Goal: Download file/media

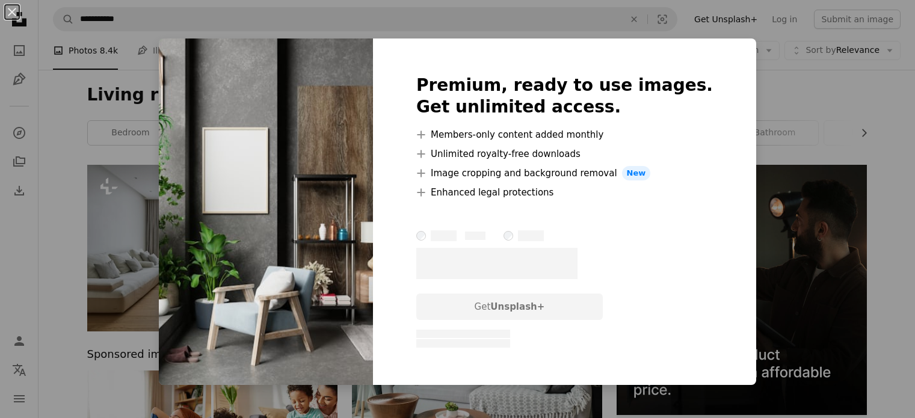
scroll to position [1643, 0]
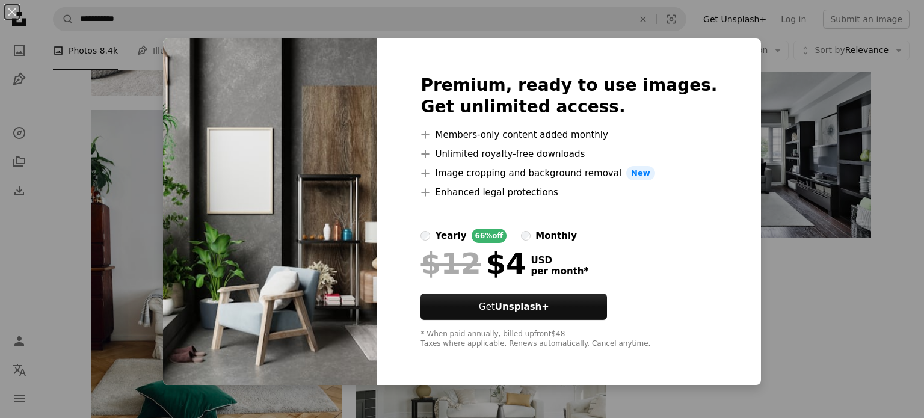
click at [770, 79] on div "An X shape Premium, ready to use images. Get unlimited access. A plus sign Memb…" at bounding box center [462, 209] width 924 height 418
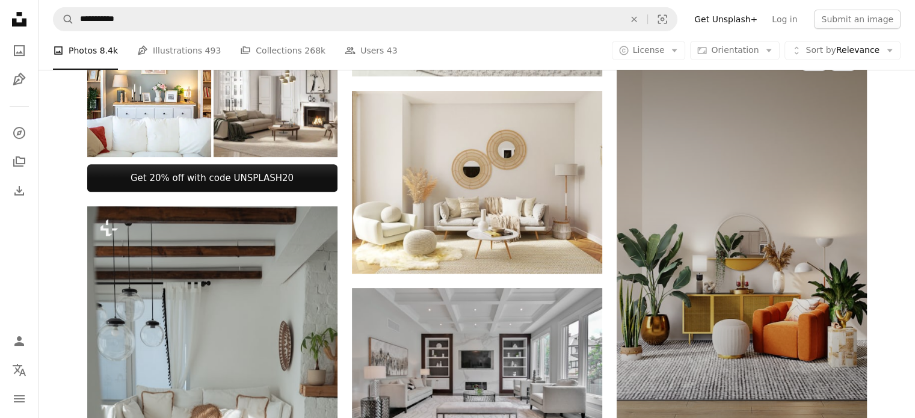
scroll to position [462, 0]
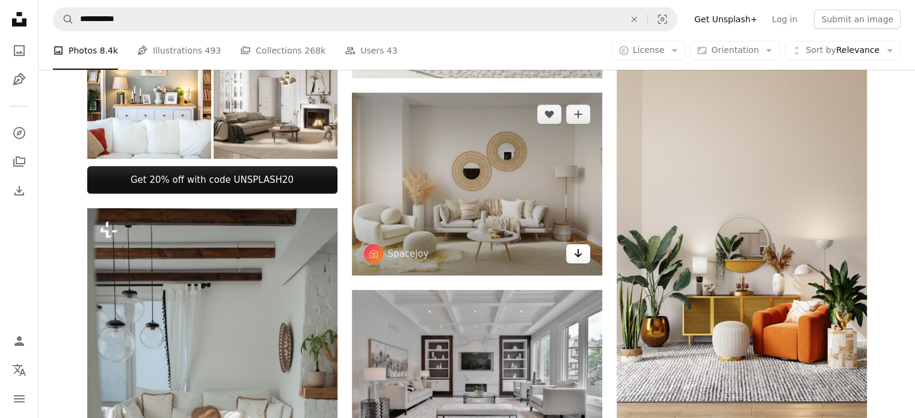
click at [571, 250] on link "Arrow pointing down" at bounding box center [578, 253] width 24 height 19
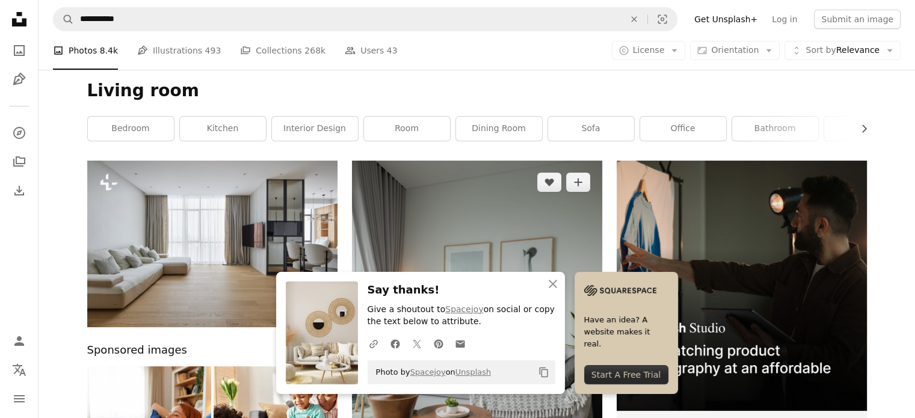
scroll to position [0, 0]
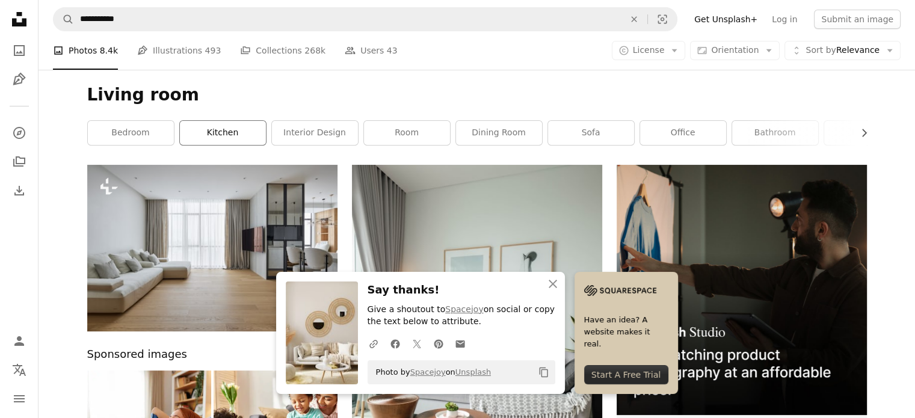
click at [229, 141] on link "kitchen" at bounding box center [223, 133] width 86 height 24
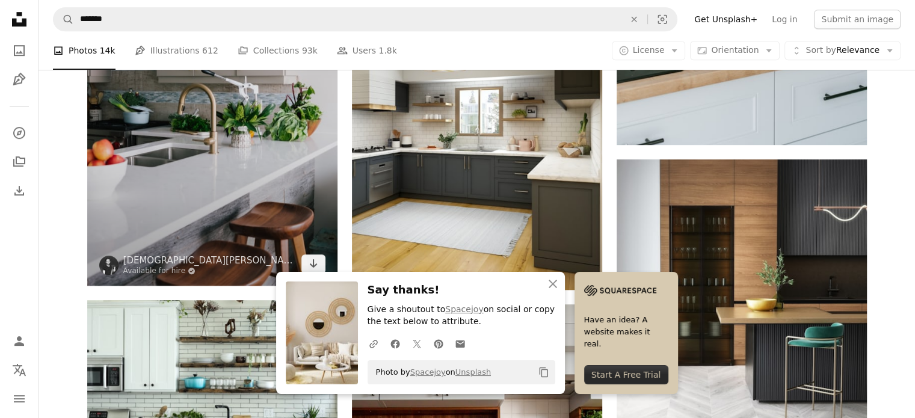
scroll to position [736, 0]
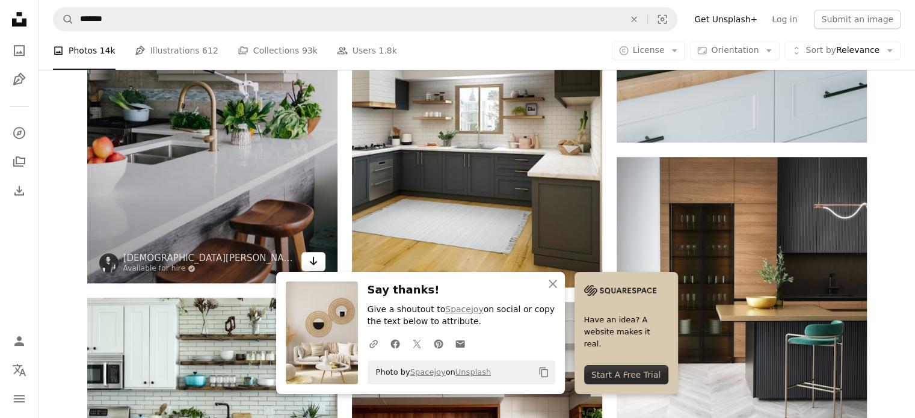
click at [312, 259] on icon "Arrow pointing down" at bounding box center [314, 261] width 10 height 14
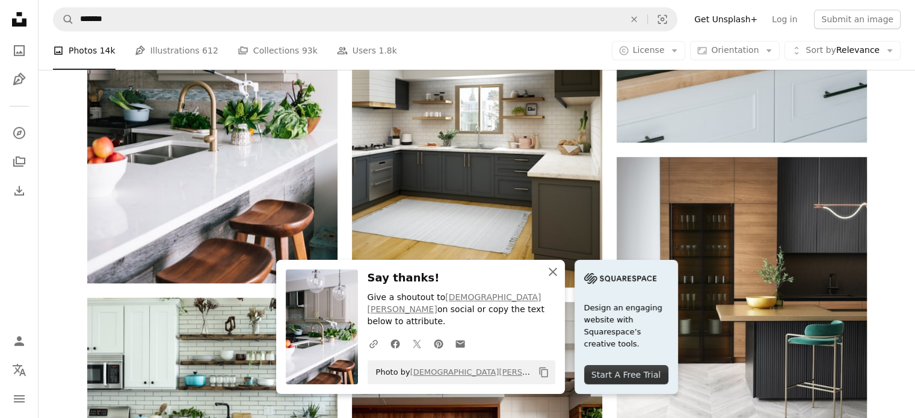
click at [550, 279] on icon "An X shape" at bounding box center [553, 272] width 14 height 14
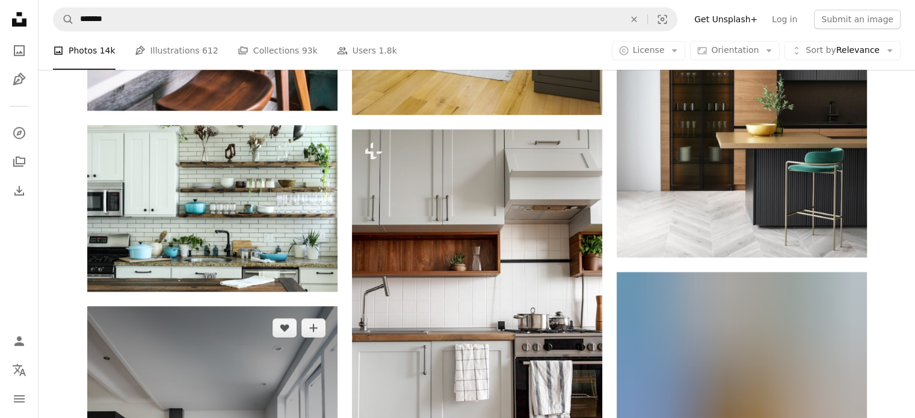
scroll to position [908, 0]
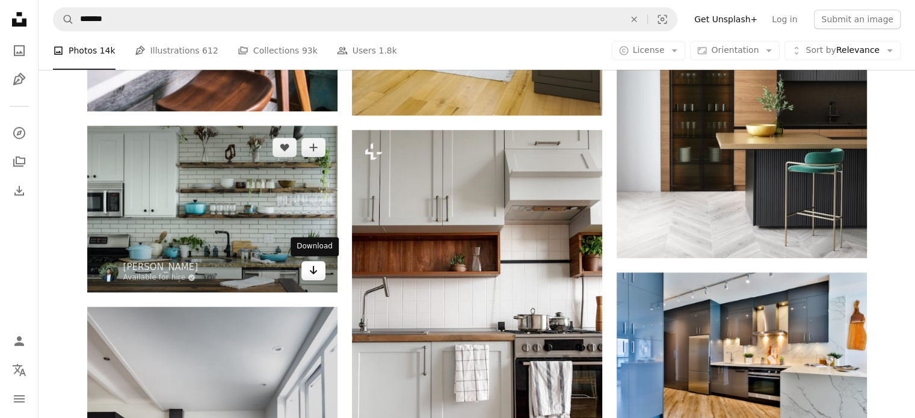
click at [305, 276] on link "Arrow pointing down" at bounding box center [313, 270] width 24 height 19
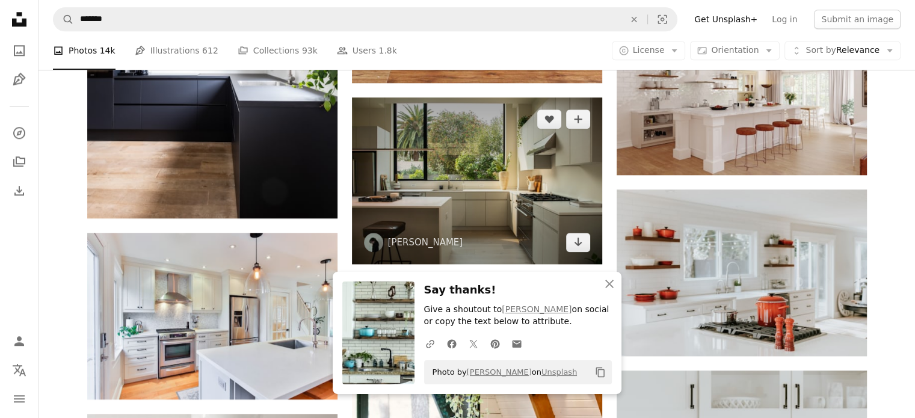
scroll to position [1345, 0]
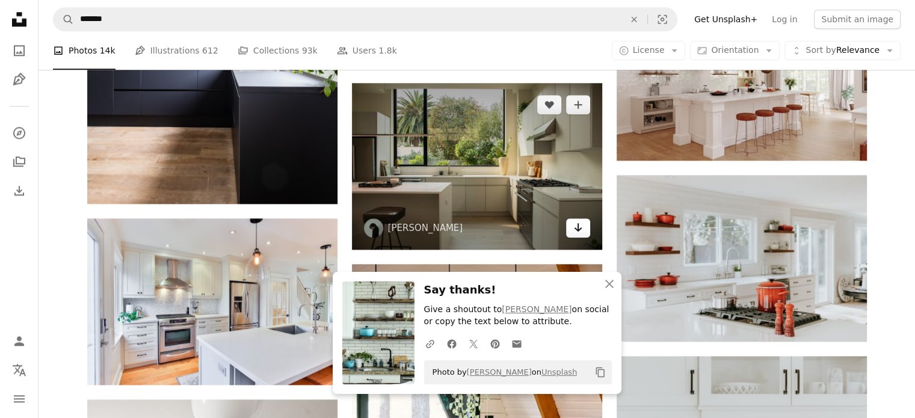
click at [585, 229] on link "Arrow pointing down" at bounding box center [578, 227] width 24 height 19
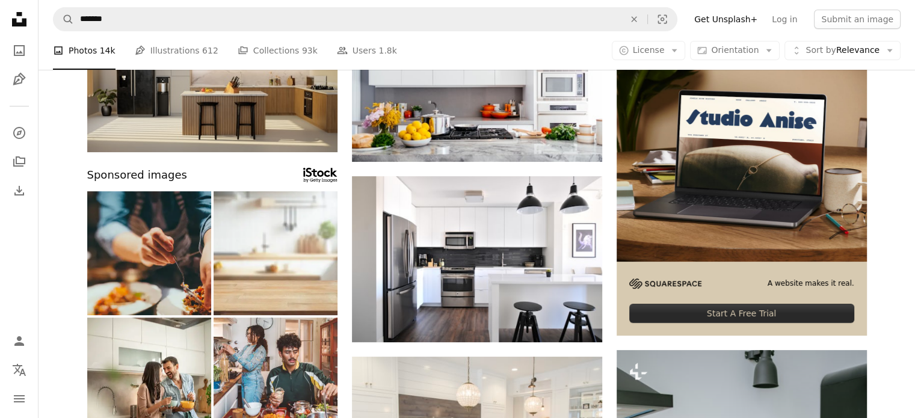
scroll to position [0, 0]
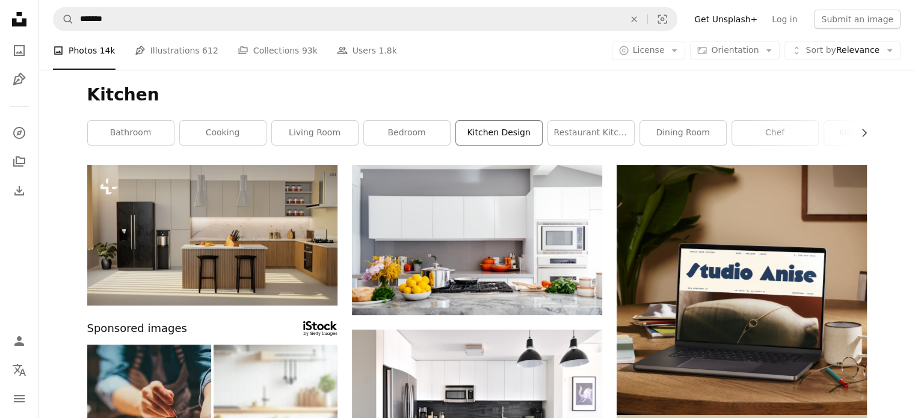
click at [485, 139] on link "kitchen design" at bounding box center [499, 133] width 86 height 24
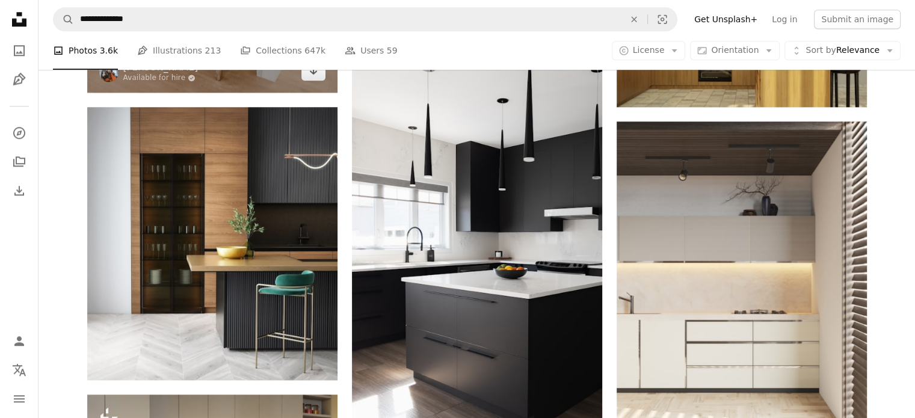
scroll to position [1263, 0]
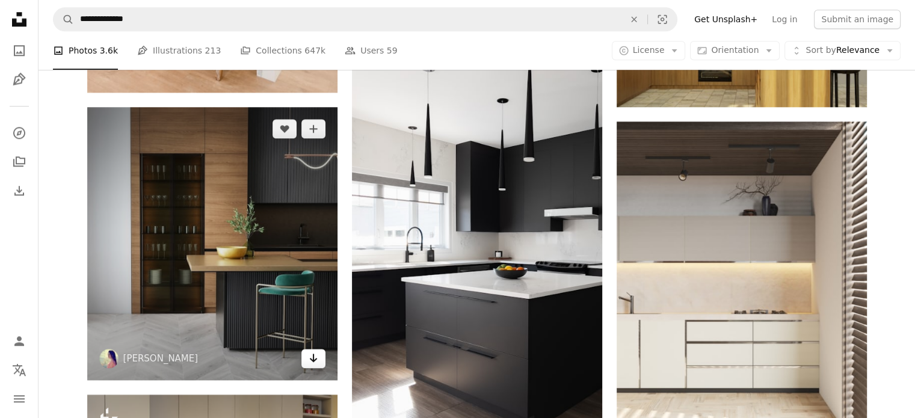
click at [310, 361] on icon "Arrow pointing down" at bounding box center [314, 358] width 10 height 14
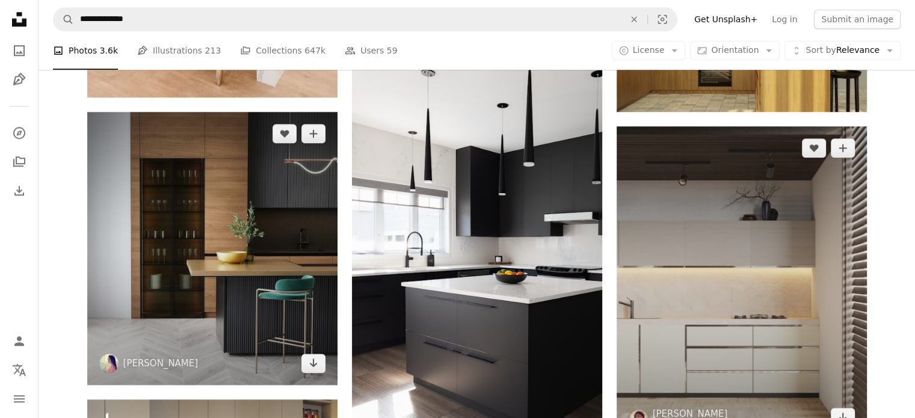
scroll to position [1207, 0]
